Goal: Navigation & Orientation: Understand site structure

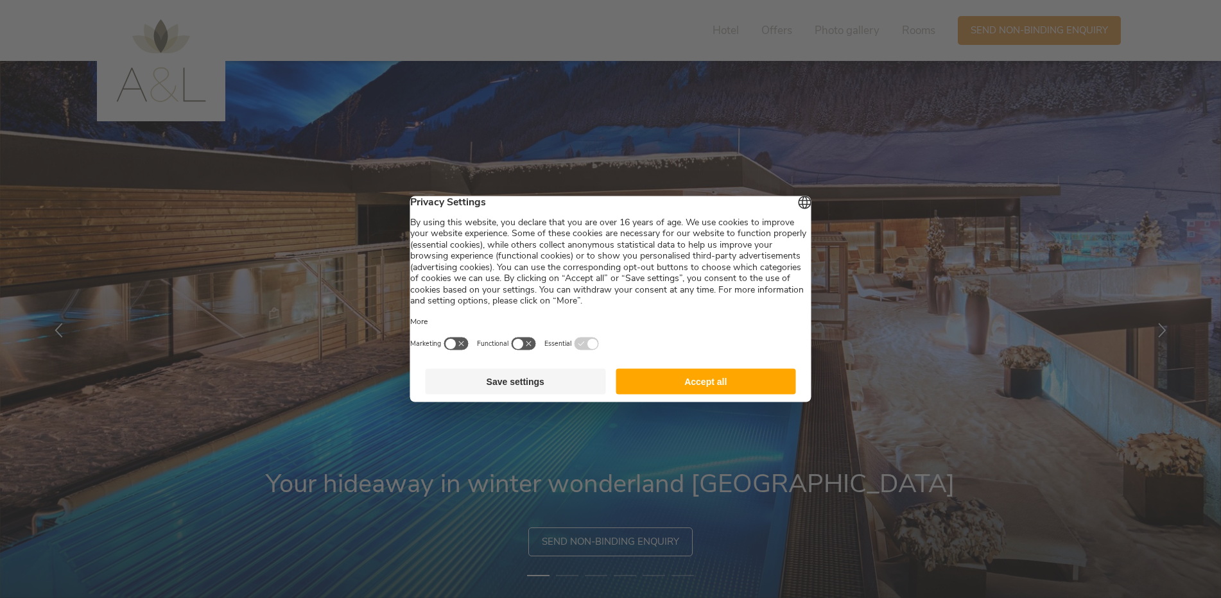
click at [690, 378] on button "Accept all" at bounding box center [706, 382] width 180 height 26
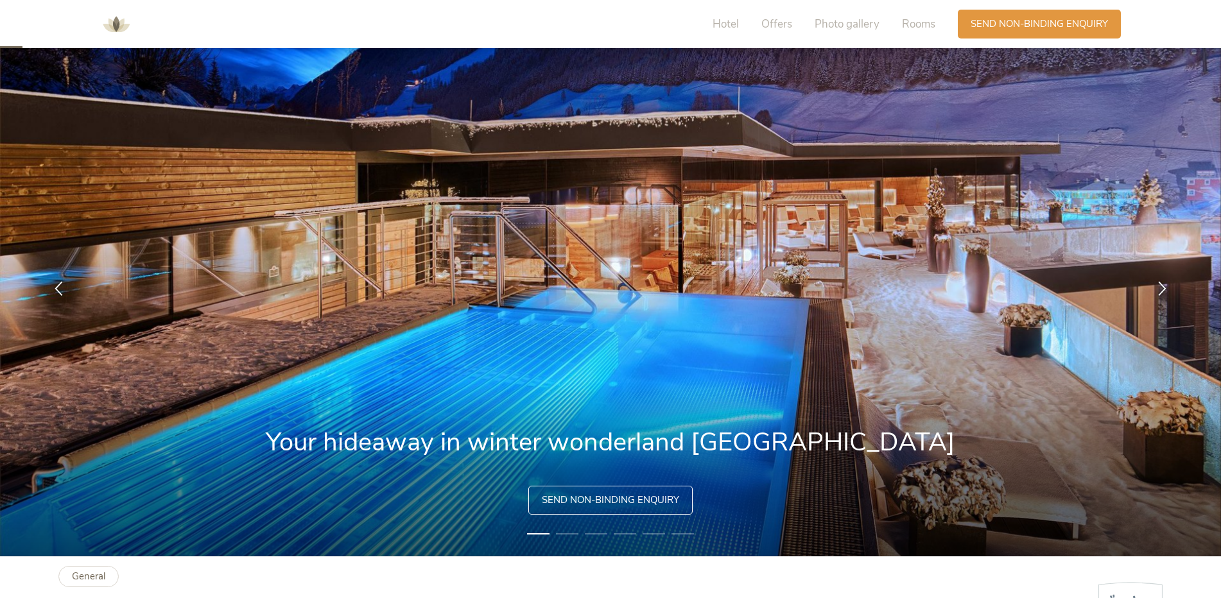
scroll to position [64, 0]
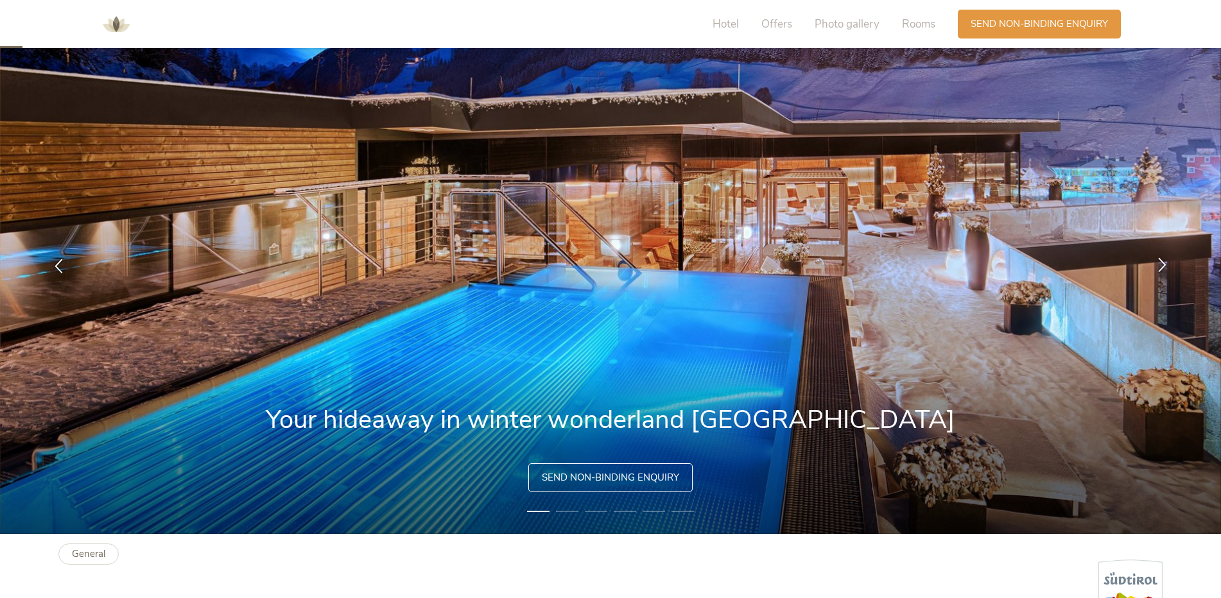
click at [1169, 268] on icon at bounding box center [1162, 264] width 15 height 15
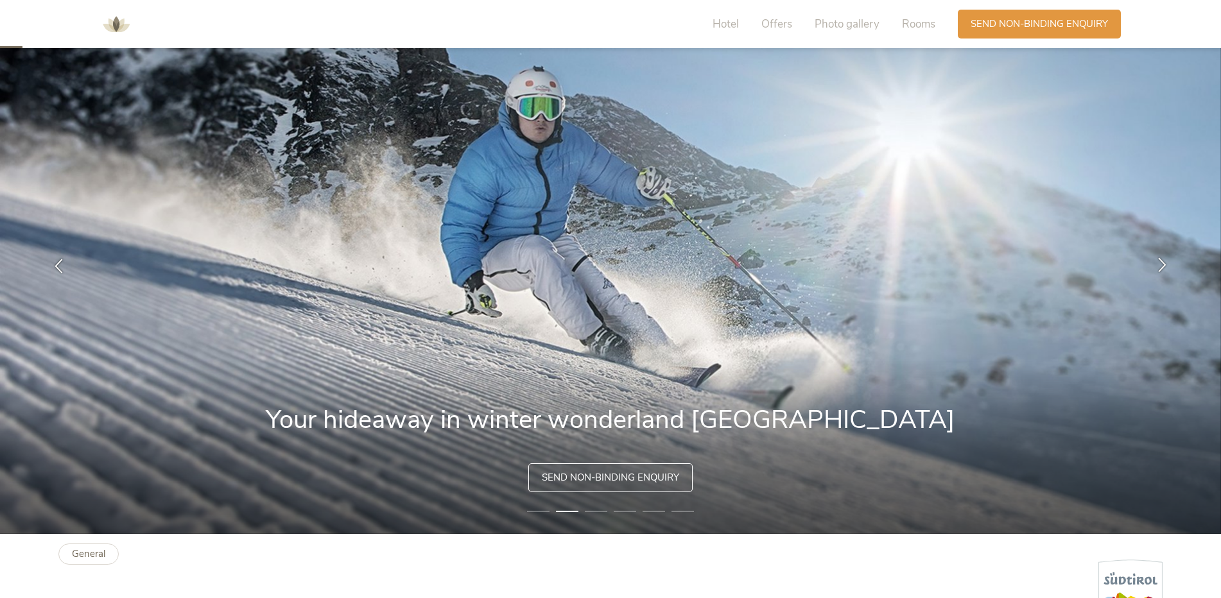
click at [1169, 267] on icon at bounding box center [1162, 264] width 15 height 15
click at [1167, 263] on icon at bounding box center [1162, 264] width 15 height 15
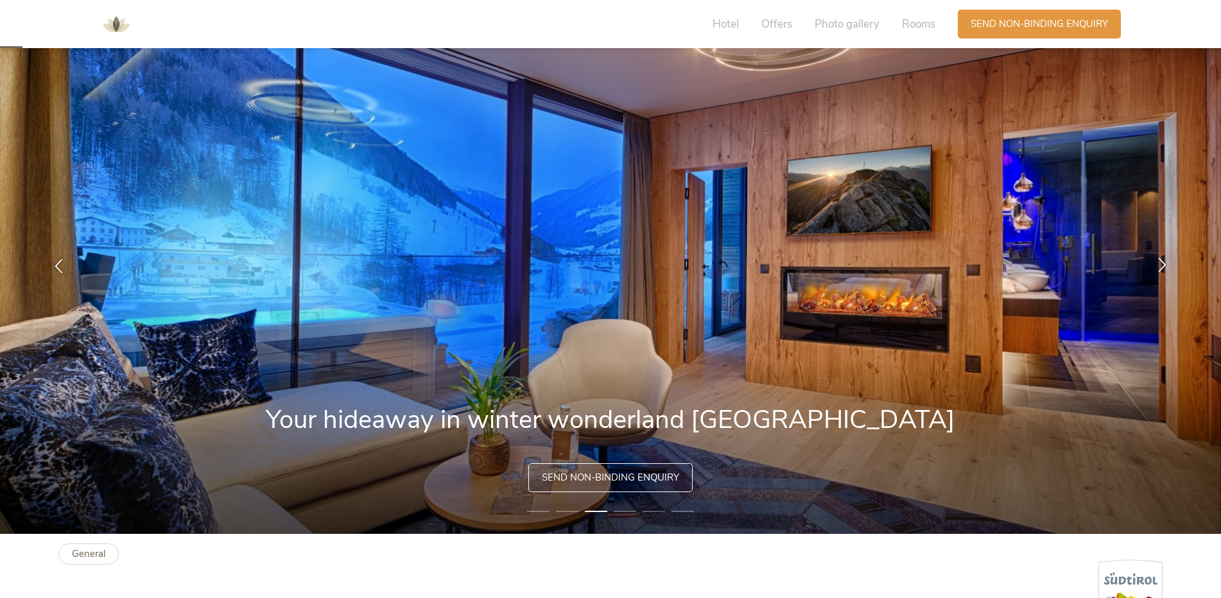
click at [1165, 262] on icon at bounding box center [1162, 264] width 15 height 15
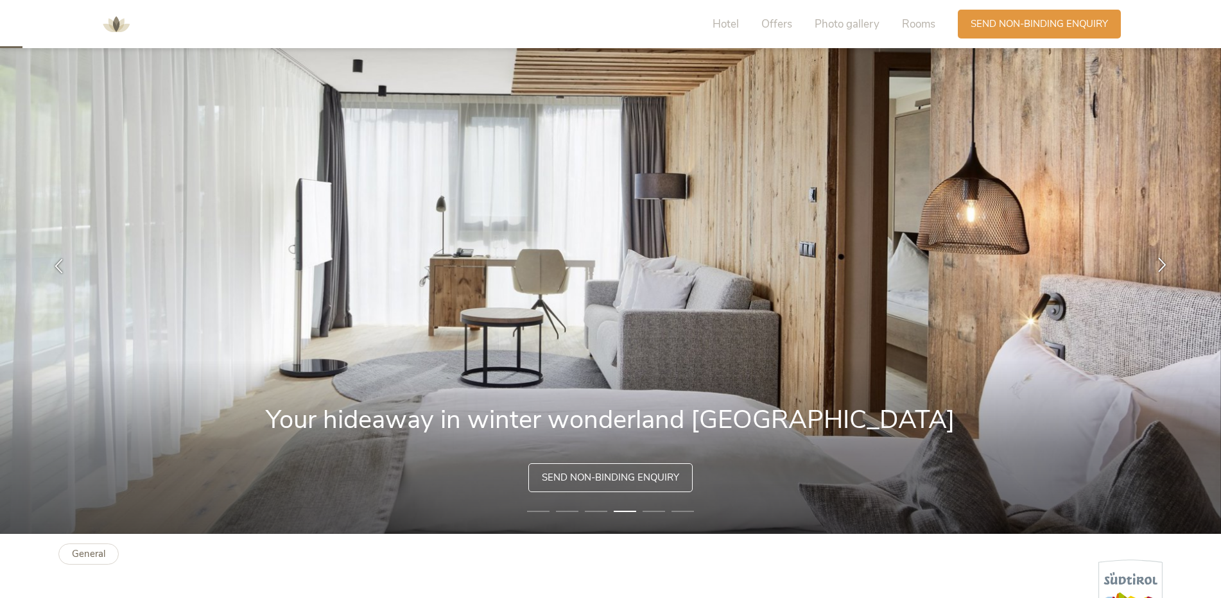
click at [1165, 262] on icon at bounding box center [1162, 264] width 15 height 15
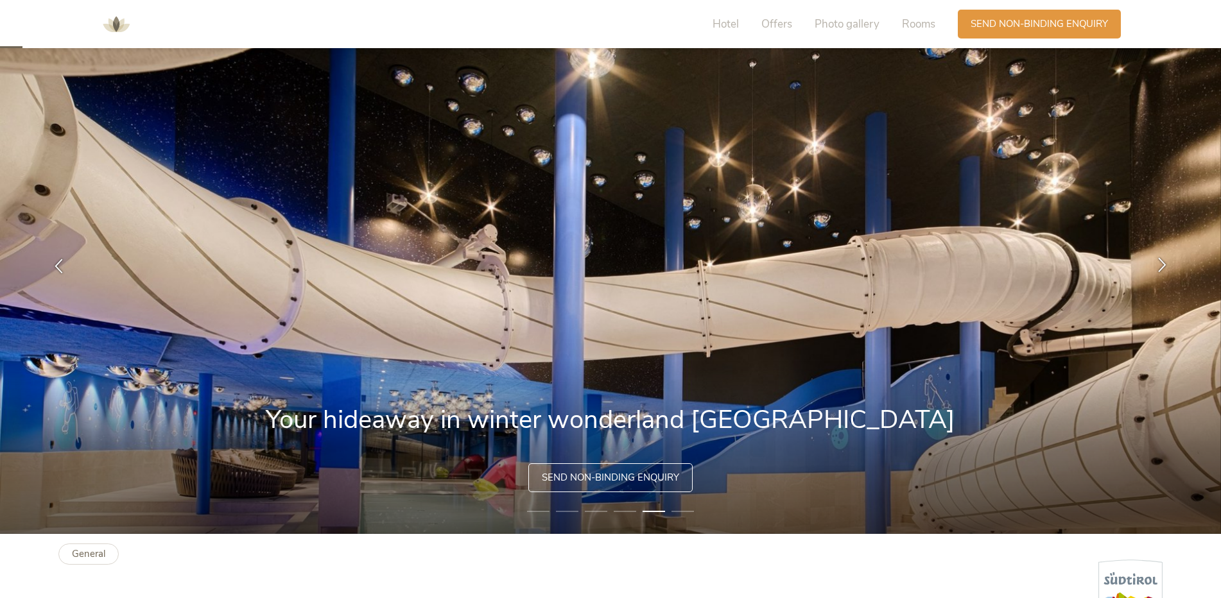
click at [1165, 262] on icon at bounding box center [1162, 264] width 15 height 15
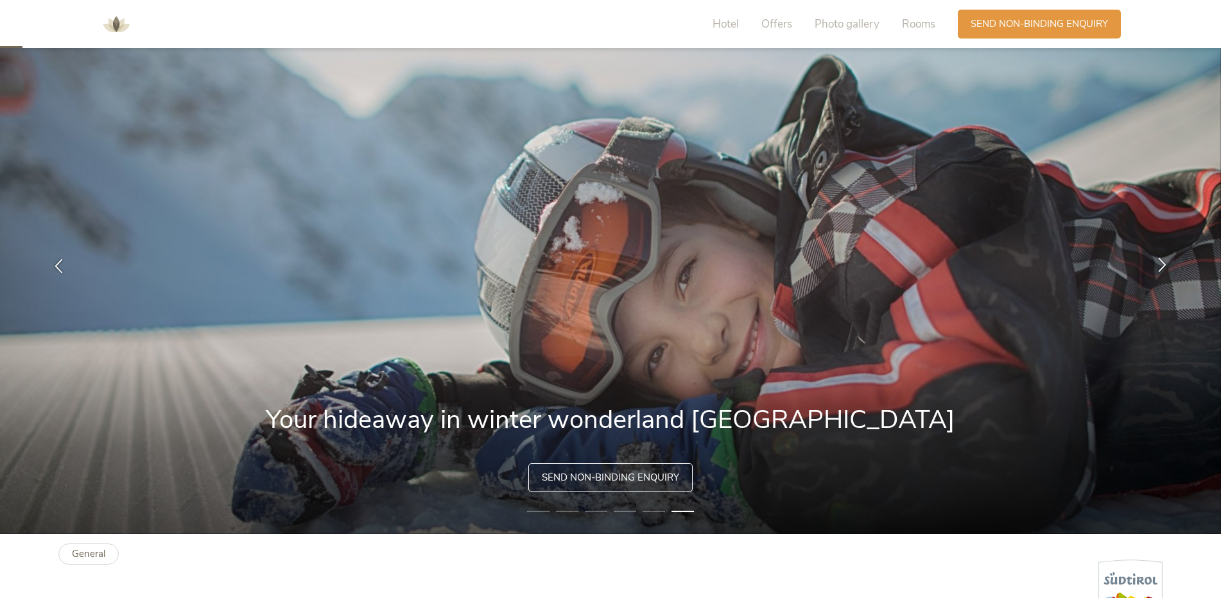
click at [1165, 262] on icon at bounding box center [1162, 264] width 15 height 15
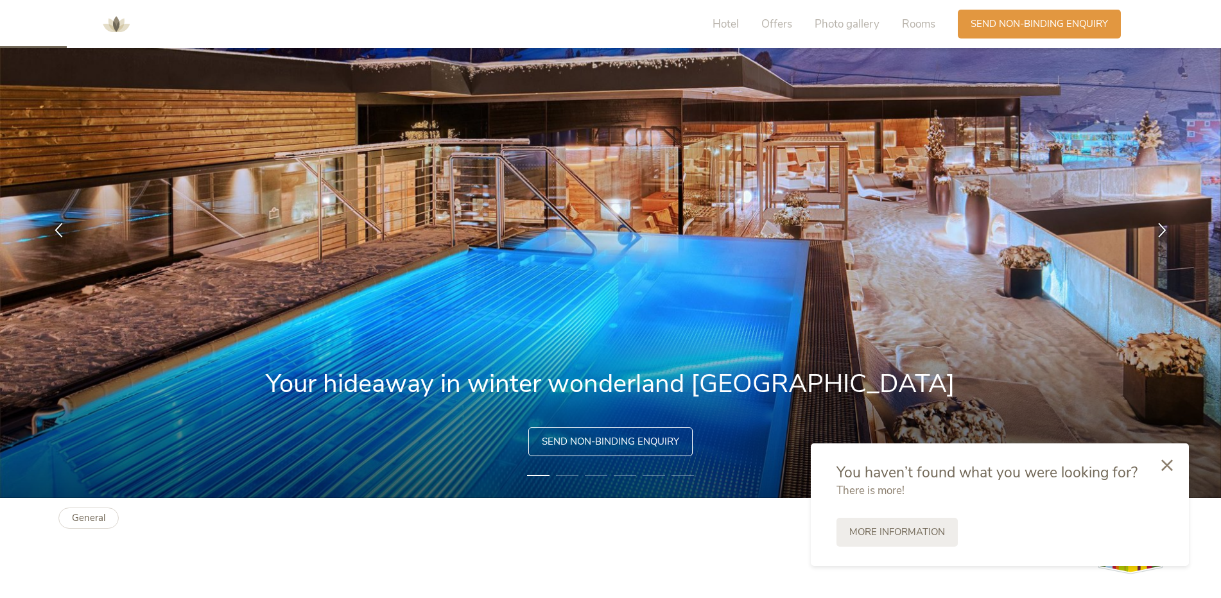
scroll to position [0, 0]
